Goal: Information Seeking & Learning: Find specific fact

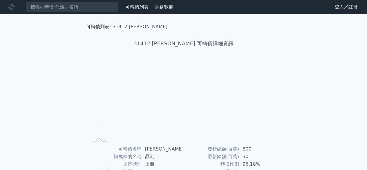
click at [102, 26] on link "可轉債列表" at bounding box center [97, 27] width 23 height 6
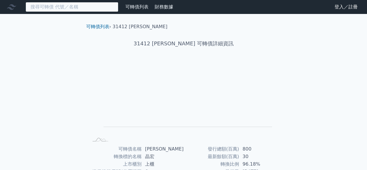
click at [64, 6] on input at bounding box center [72, 7] width 93 height 10
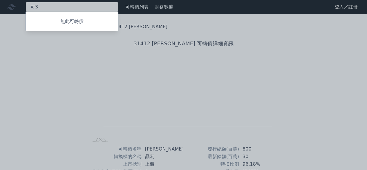
type input "可"
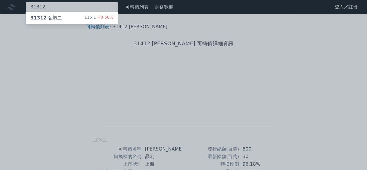
type input "31312"
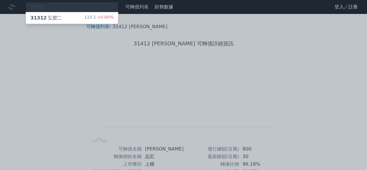
click at [71, 15] on div "31312 弘塑二 115.1 +0.60%" at bounding box center [72, 18] width 92 height 12
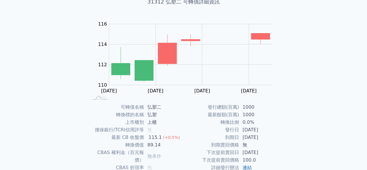
scroll to position [99, 0]
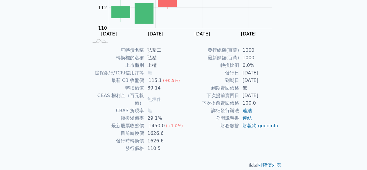
click at [74, 118] on div "可轉債列表 › 31312 弘塑二 31312 弘塑二 可轉債詳細資訊 Zoom Out 110 108 109 110 111 112 113 114 11…" at bounding box center [183, 46] width 223 height 262
drag, startPoint x: 169, startPoint y: 135, endPoint x: 111, endPoint y: 131, distance: 57.9
click at [111, 137] on tr "發行時轉換價 1626.6" at bounding box center [136, 141] width 95 height 8
copy tr "發行時轉換價 1626.6"
click at [94, 122] on td "最新股票收盤價" at bounding box center [116, 126] width 55 height 8
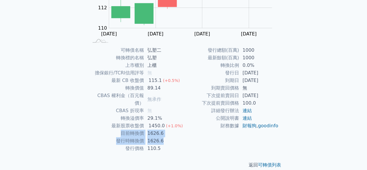
drag, startPoint x: 180, startPoint y: 135, endPoint x: 117, endPoint y: 127, distance: 63.9
click at [117, 127] on tbody "可轉債名稱 弘塑二 轉換標的名稱 弘塑 上市櫃別 上櫃 擔保銀行/TCRI信用評等 無 最新 CB 收盤價 115.1 (+0.5%) 轉換價值 89.14 …" at bounding box center [136, 99] width 95 height 106
copy tbody "目前轉換價 1626.6 發行時轉換價 1626.6"
